Goal: Complete application form

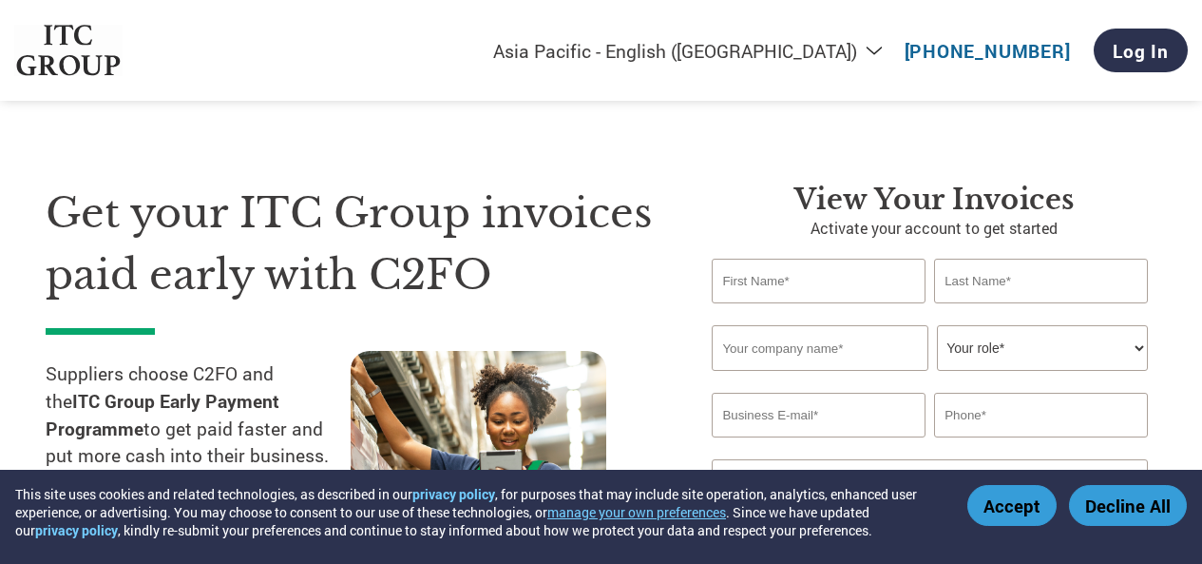
select select "en-IN"
click at [239, 329] on div "Get your ITC Group invoices paid early with C2FO Suppliers choose C2FO and the …" at bounding box center [365, 396] width 638 height 429
click at [361, 335] on div "Get your ITC Group invoices paid early with C2FO Suppliers choose C2FO and the …" at bounding box center [365, 396] width 638 height 429
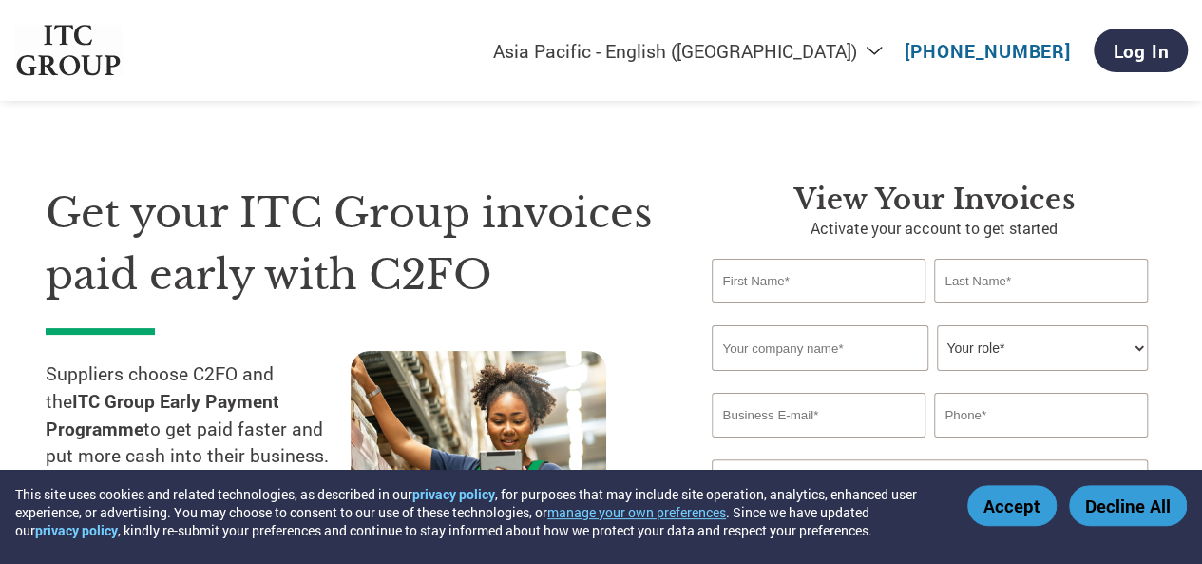
click at [853, 290] on input "text" at bounding box center [818, 281] width 213 height 45
click at [619, 214] on h1 "Get your ITC Group invoices paid early with C2FO" at bounding box center [350, 243] width 609 height 123
click at [762, 354] on input "text" at bounding box center [820, 348] width 216 height 46
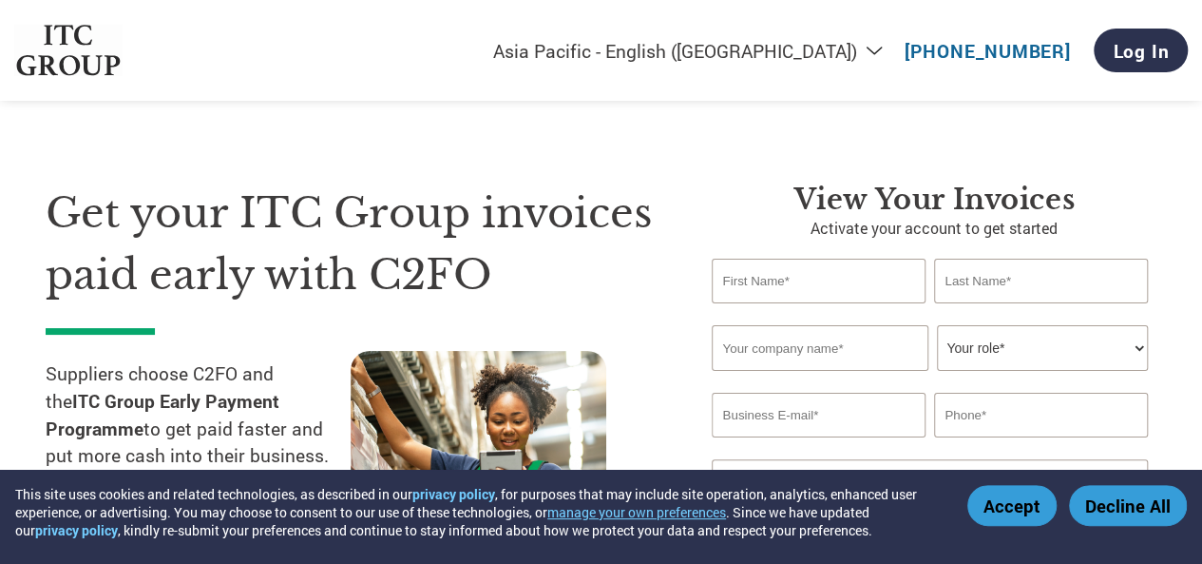
click at [1057, 336] on select "Your role* CFO Controller Credit Manager Finance Director Treasurer CEO Preside…" at bounding box center [1042, 348] width 210 height 46
click at [510, 155] on div "Get your ITC Group invoices paid early with C2FO Suppliers choose C2FO and the …" at bounding box center [601, 358] width 1111 height 505
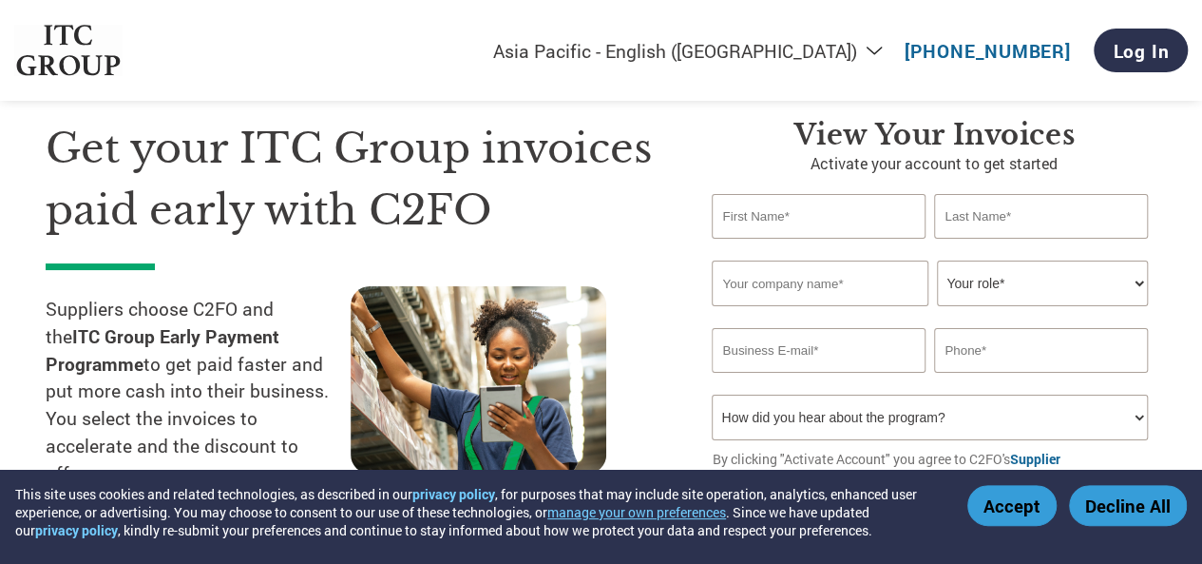
scroll to position [95, 0]
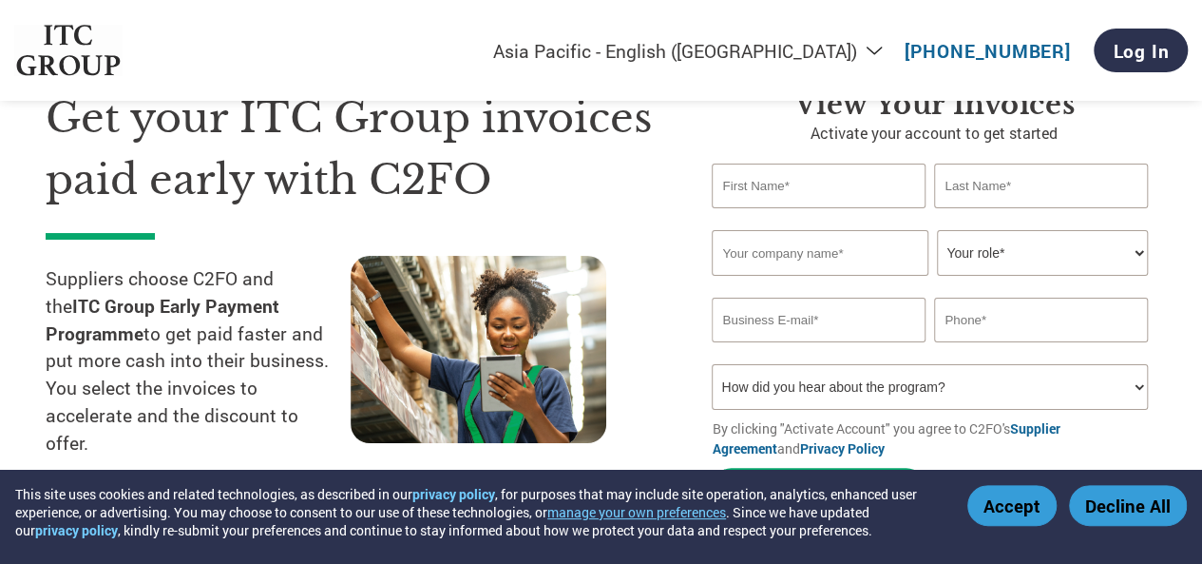
click at [781, 309] on input "email" at bounding box center [818, 319] width 213 height 45
click at [1091, 328] on input "text" at bounding box center [1040, 319] width 213 height 45
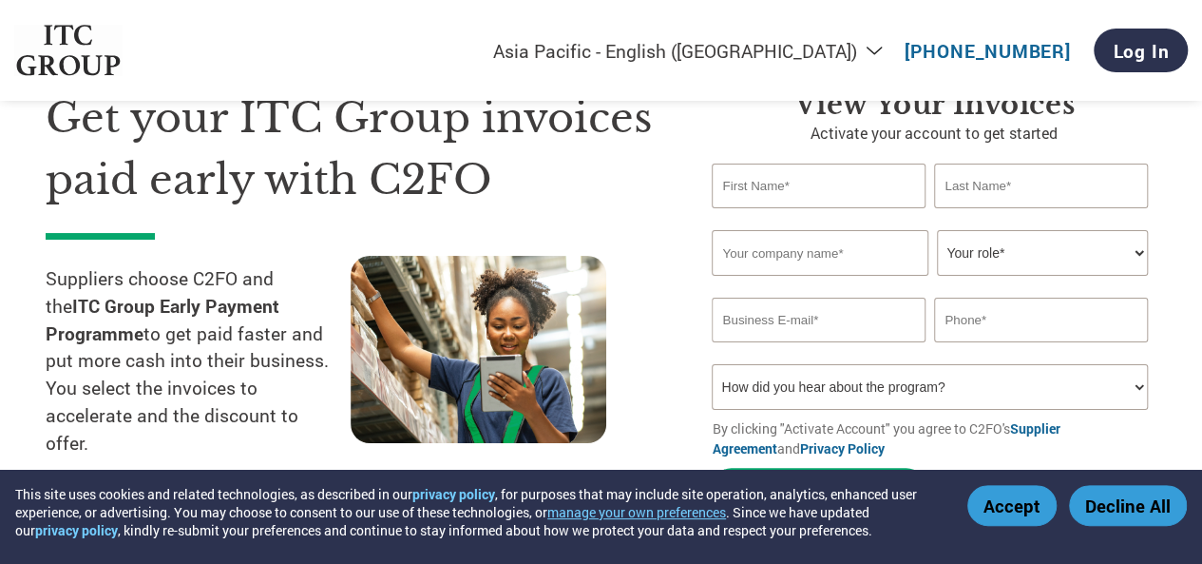
click at [1091, 328] on input "text" at bounding box center [1040, 319] width 213 height 45
click at [633, 374] on div at bounding box center [503, 385] width 305 height 259
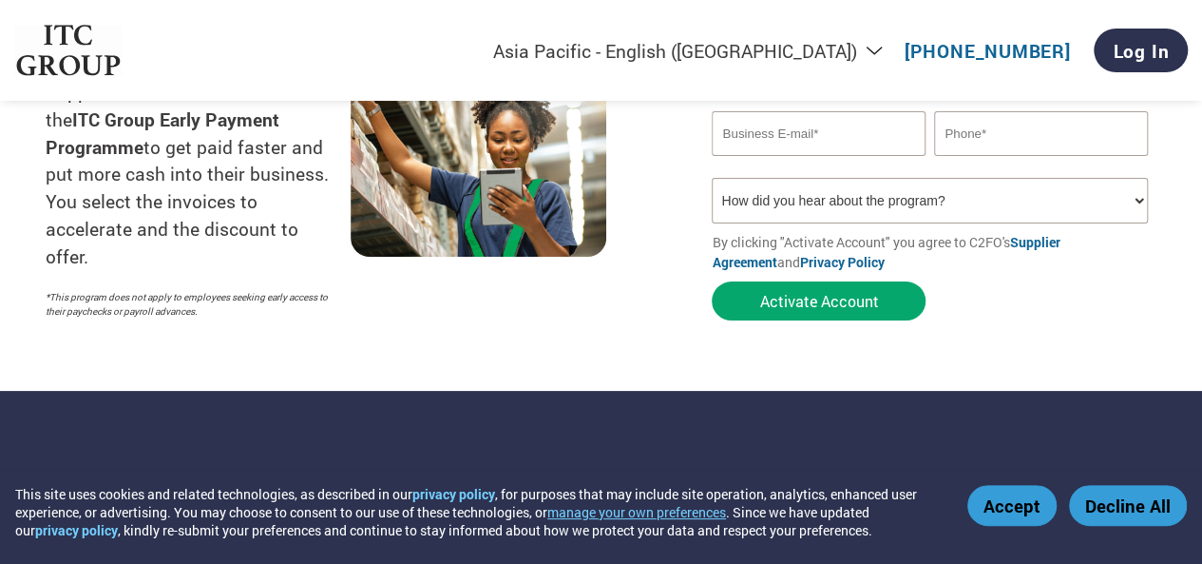
scroll to position [285, 0]
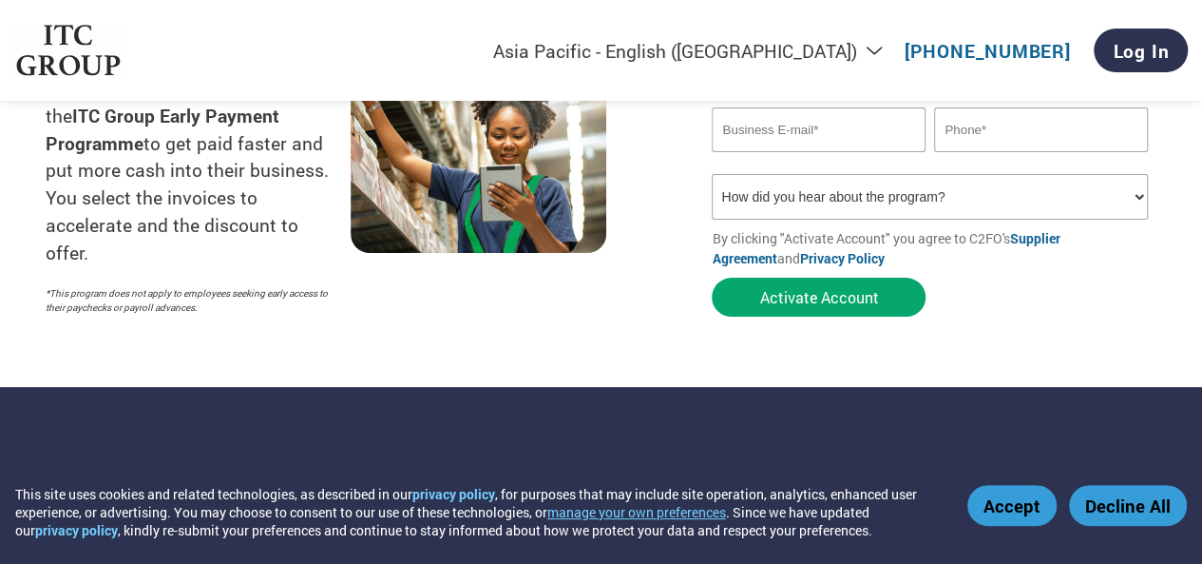
click at [948, 201] on select "How did you hear about the program? Received a letter Email Social Media Online…" at bounding box center [929, 197] width 435 height 46
click at [658, 318] on div "Get your ITC Group invoices paid early with C2FO Suppliers choose C2FO and the …" at bounding box center [365, 111] width 638 height 429
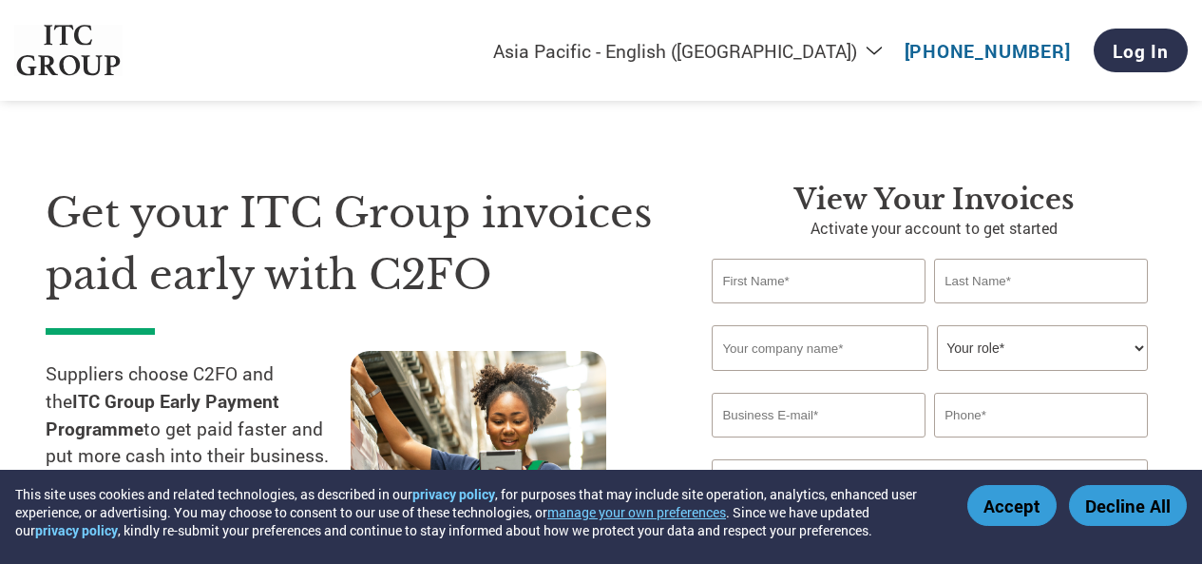
select select "en-IN"
